Goal: Information Seeking & Learning: Learn about a topic

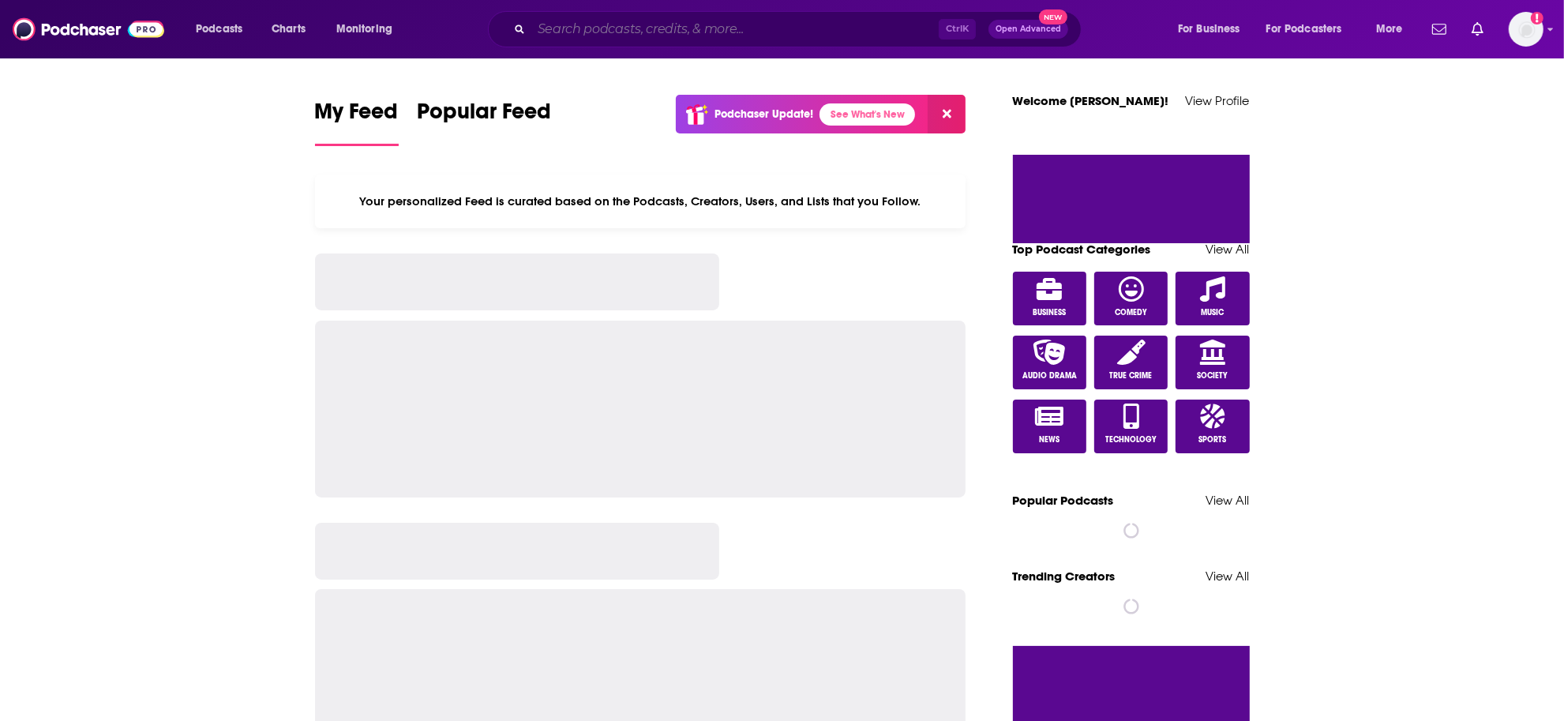
click at [645, 33] on input "Search podcasts, credits, & more..." at bounding box center [734, 29] width 407 height 25
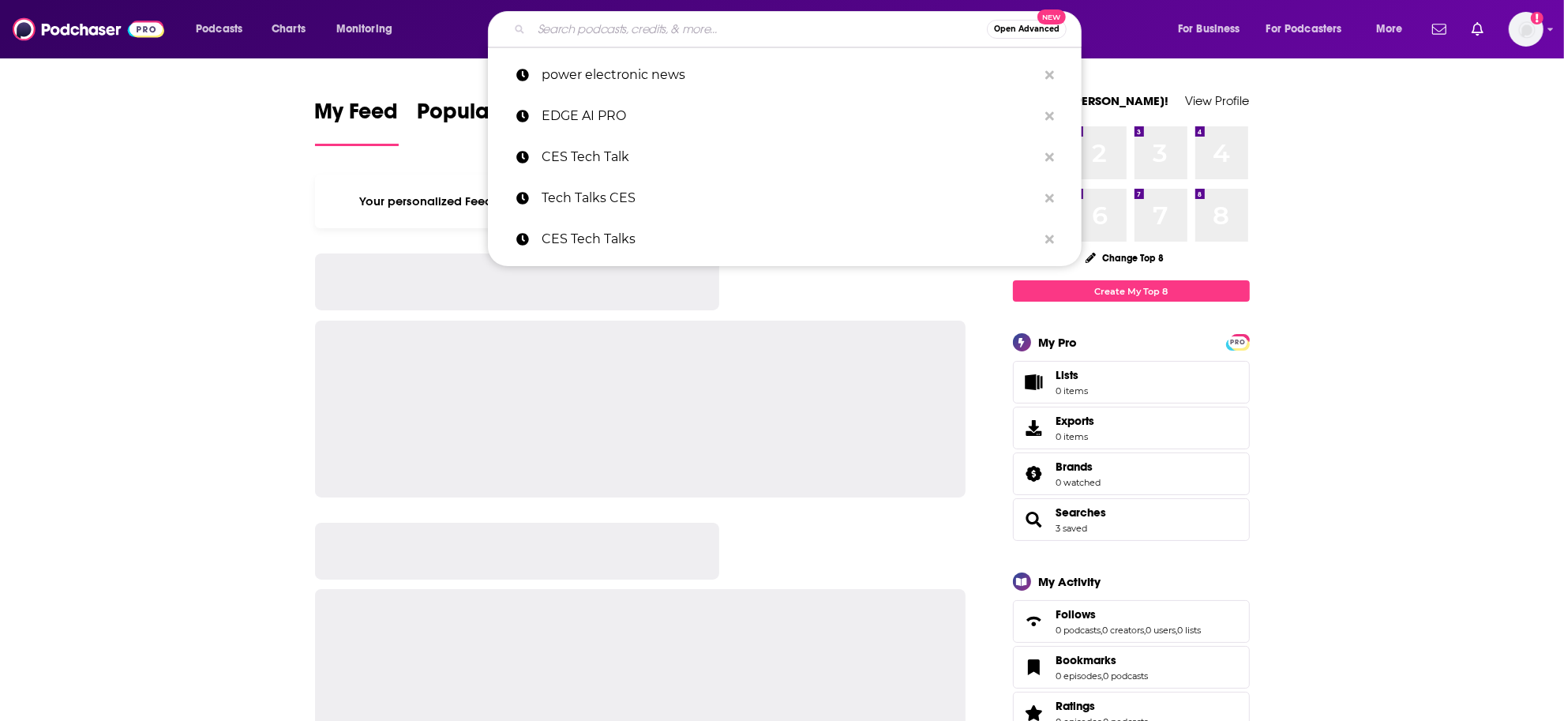
paste input "OFFBOUNDS Podcast"
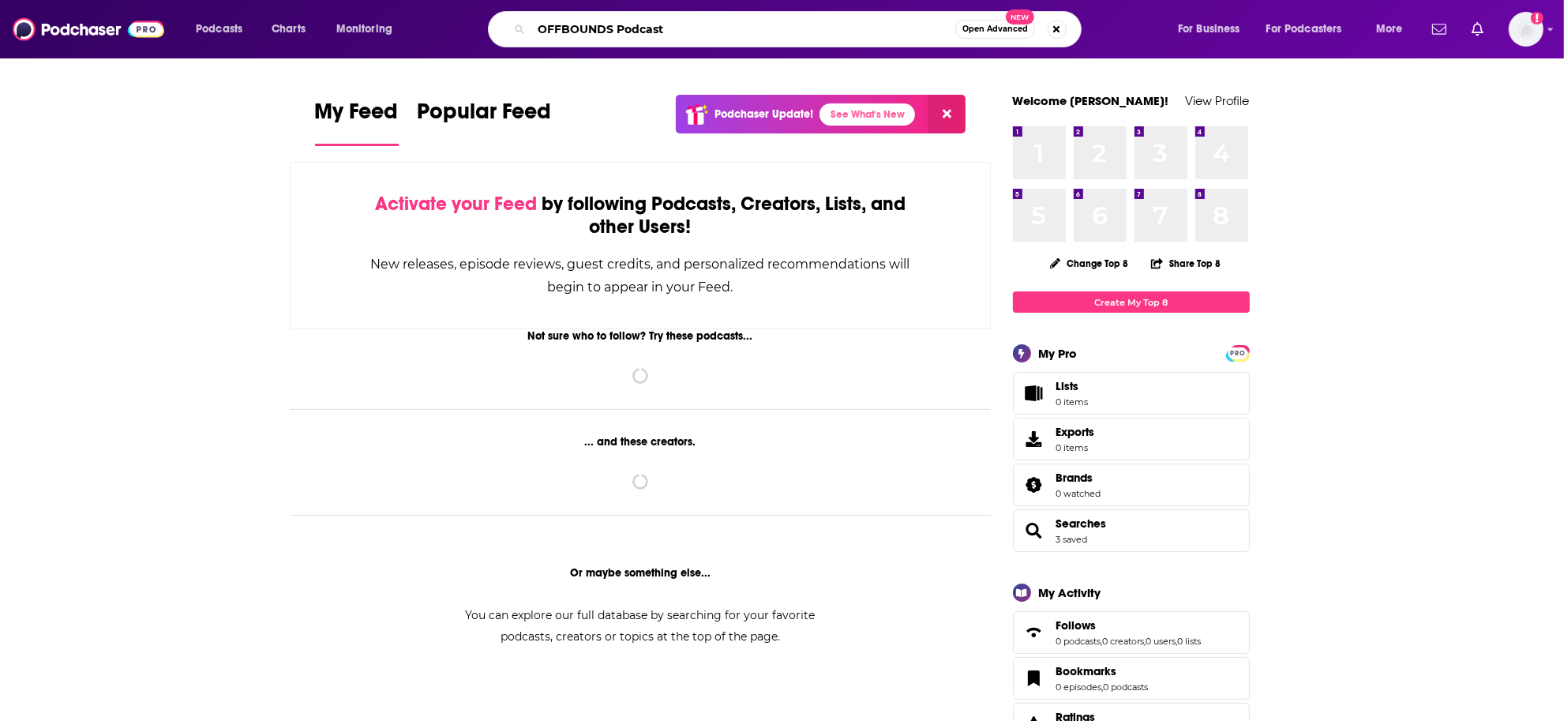
type input "OFFBOUNDS Podcast"
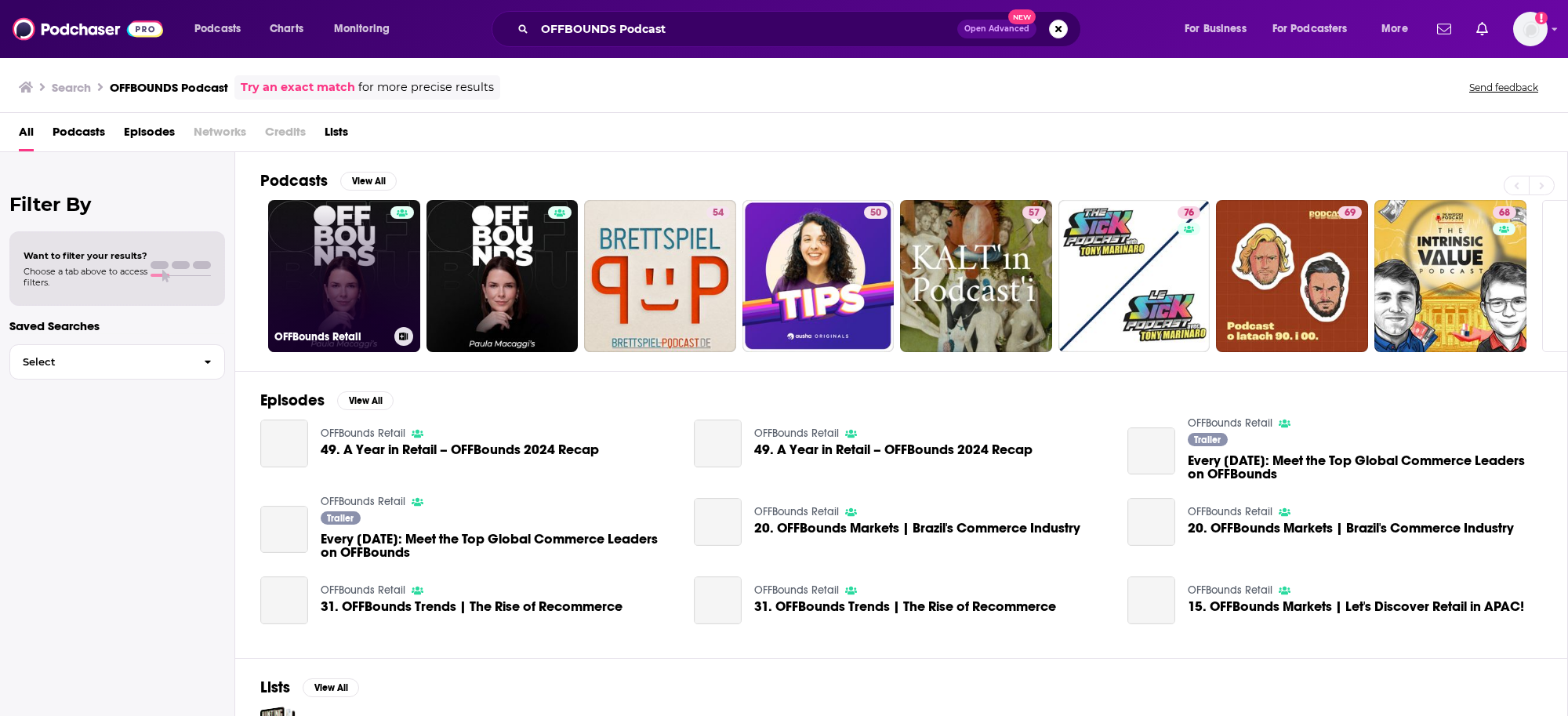
click at [357, 276] on link "OFFBounds Retail" at bounding box center [344, 275] width 152 height 152
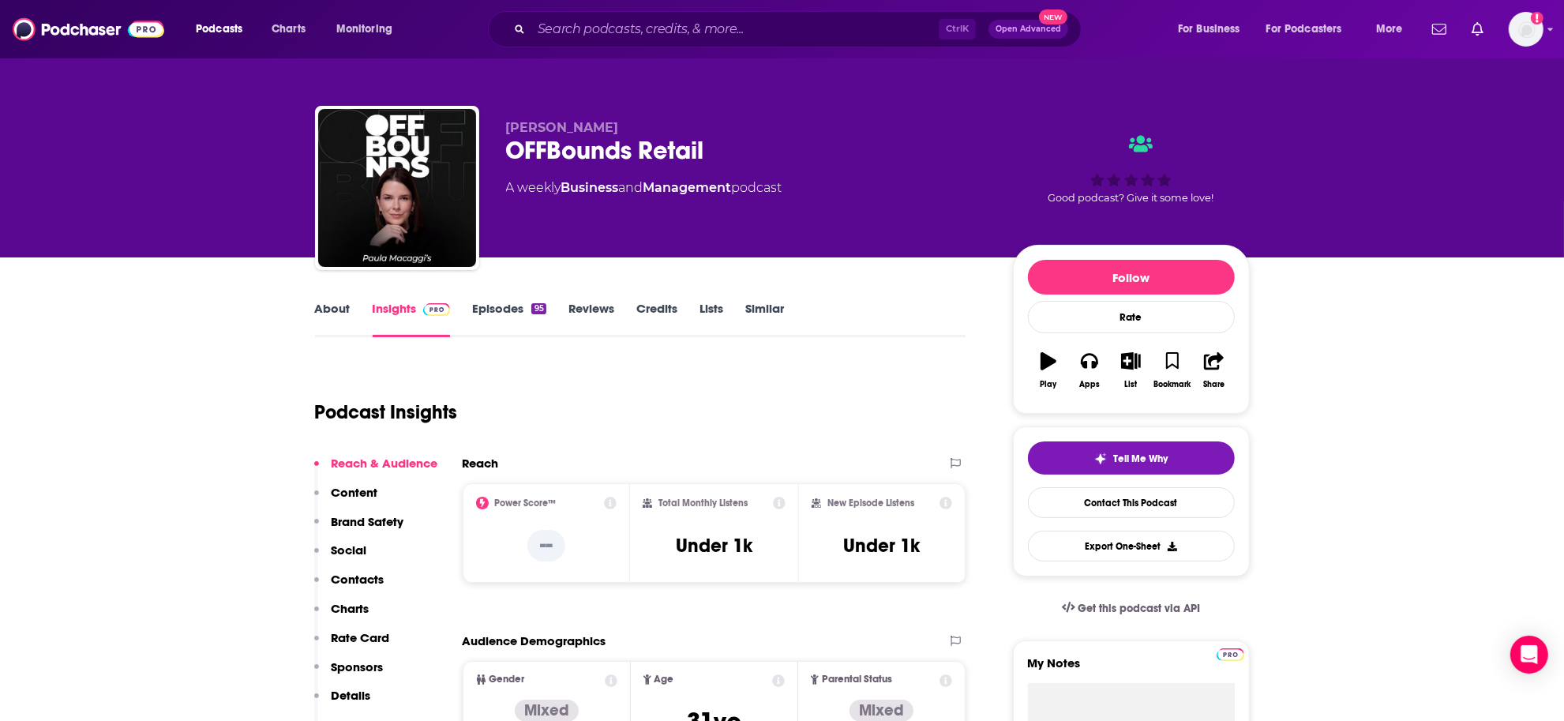
click at [509, 317] on link "Episodes 95" at bounding box center [508, 319] width 73 height 36
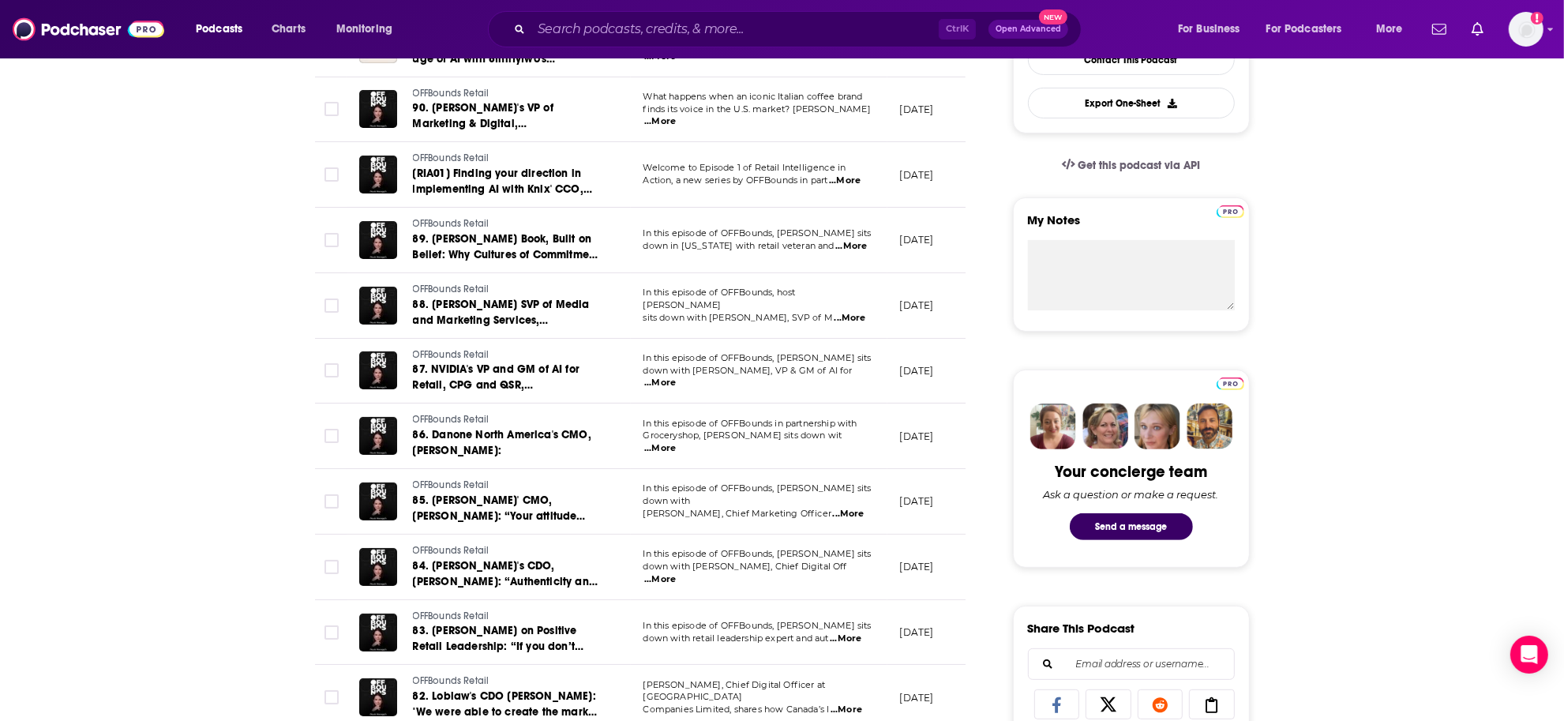
scroll to position [493, 0]
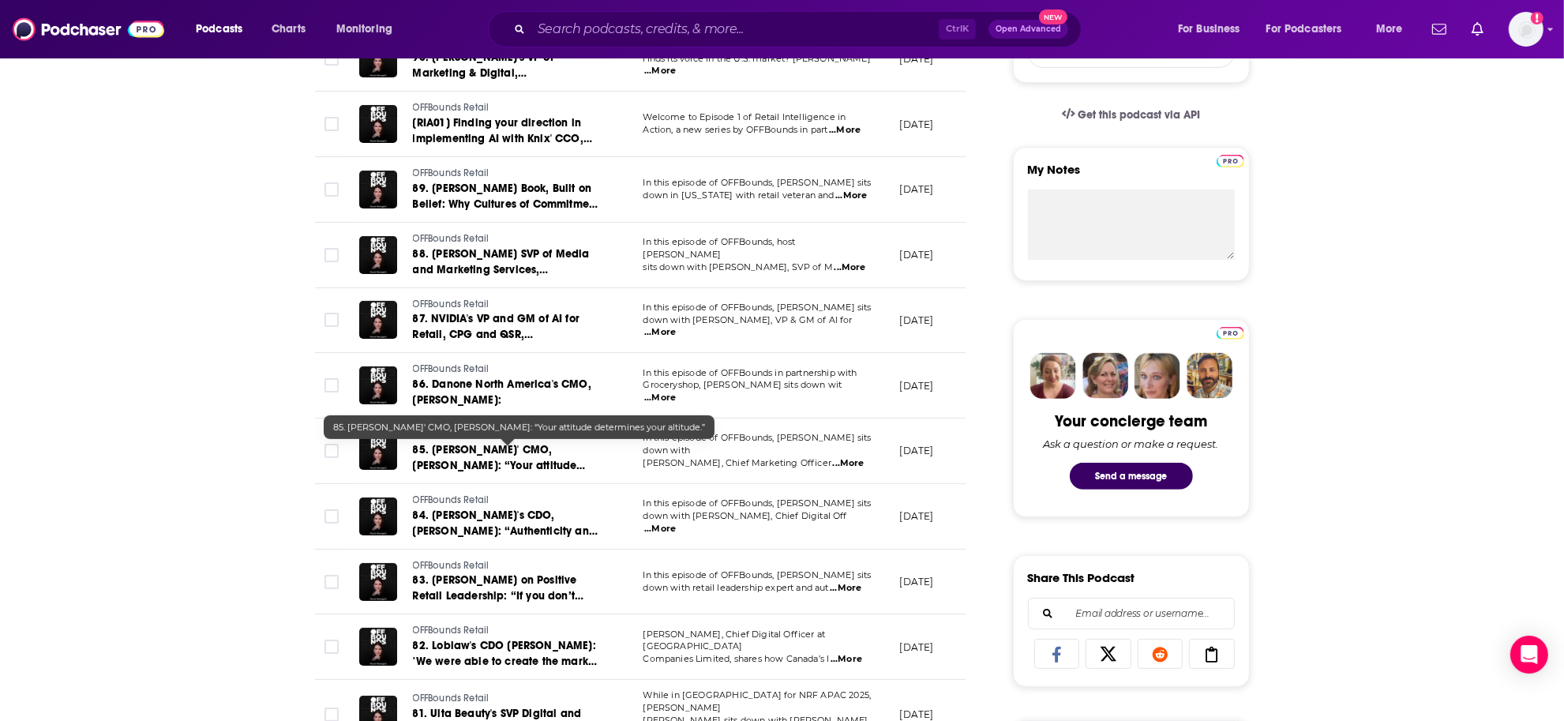
click at [471, 446] on span "85. [PERSON_NAME]' CMO, [PERSON_NAME]: “Your attitude determines your altitude.”" at bounding box center [499, 465] width 173 height 45
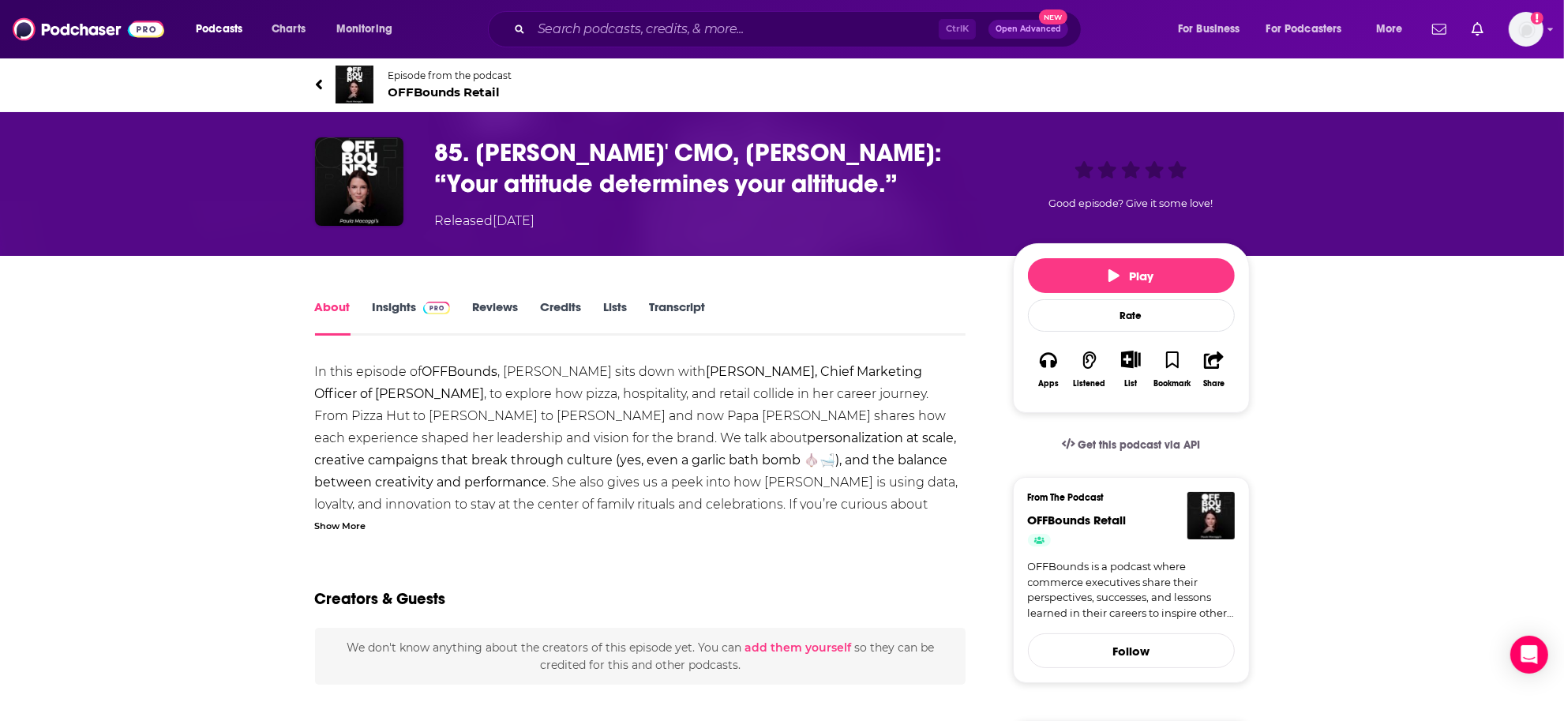
click at [605, 154] on h1 "85. [PERSON_NAME]' CMO, [PERSON_NAME]: “Your attitude determines your altitude.”" at bounding box center [711, 168] width 553 height 62
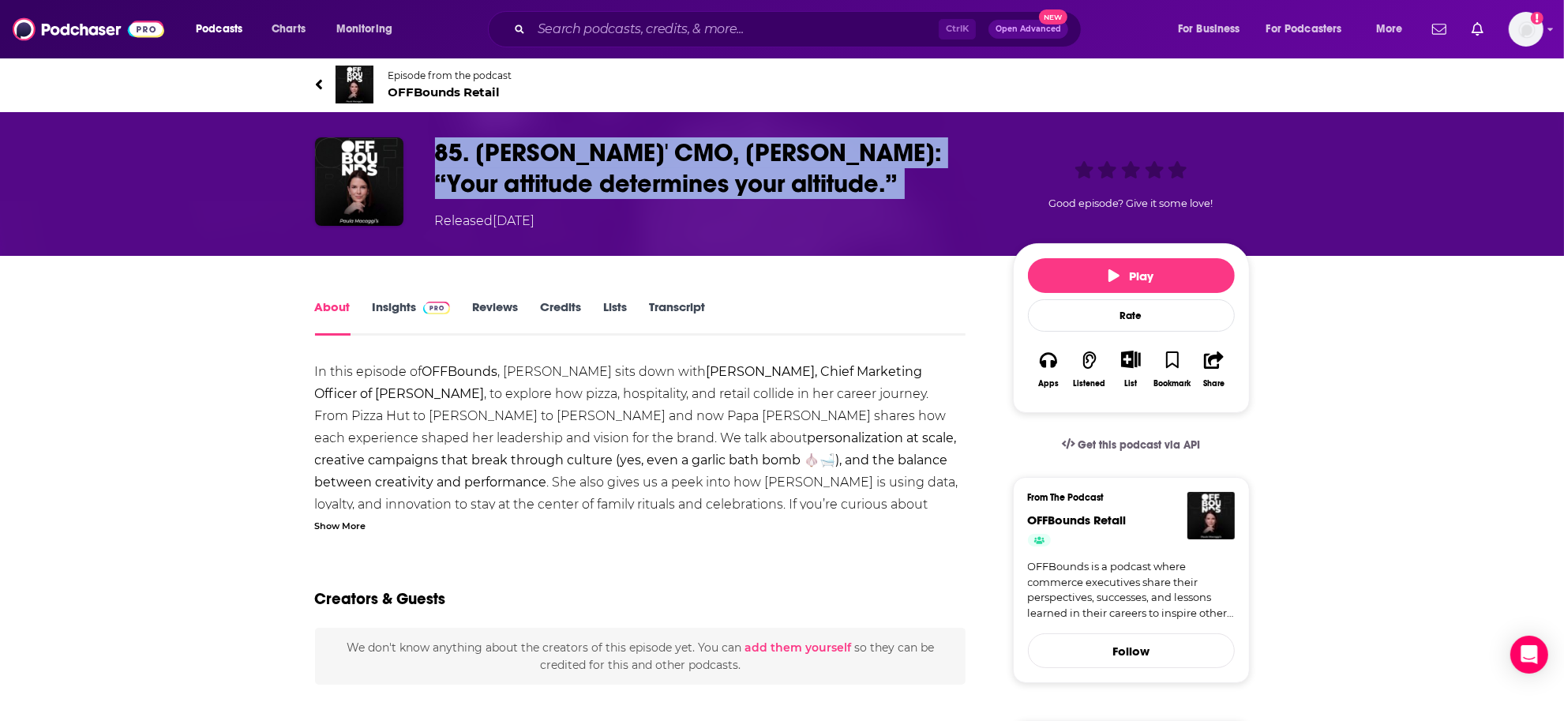
click at [605, 154] on h1 "85. [PERSON_NAME]' CMO, [PERSON_NAME]: “Your attitude determines your altitude.”" at bounding box center [711, 168] width 553 height 62
copy h1 "85. [PERSON_NAME]' CMO, [PERSON_NAME]: “Your attitude determines your altitude.”"
